Goal: Navigation & Orientation: Find specific page/section

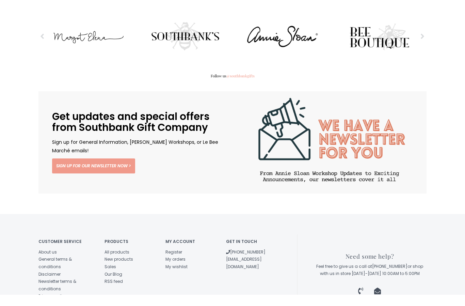
scroll to position [1108, 0]
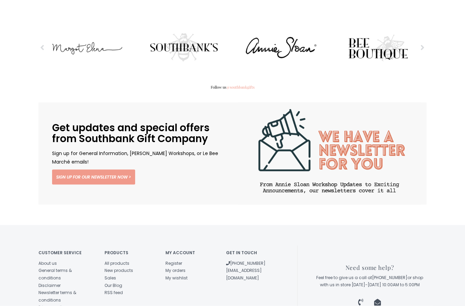
click at [52, 260] on link "About us" at bounding box center [47, 263] width 18 height 6
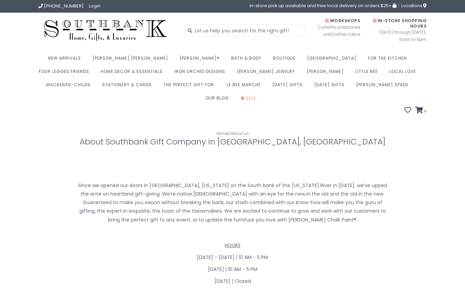
click at [259, 93] on link "Sale" at bounding box center [249, 99] width 19 height 13
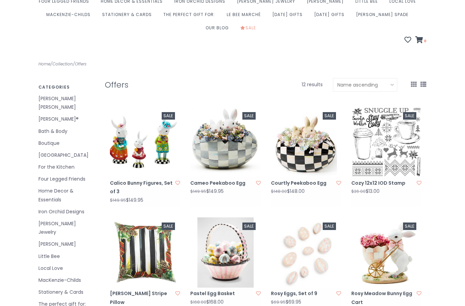
scroll to position [68, 0]
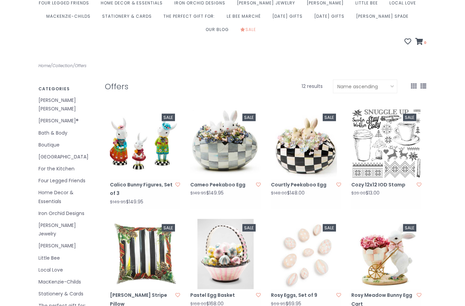
click at [75, 176] on link "Four Legged Friends" at bounding box center [66, 180] width 56 height 9
